Goal: Entertainment & Leisure: Consume media (video, audio)

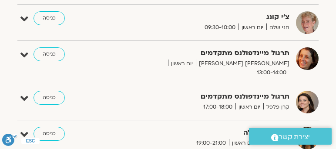
scroll to position [653, 0]
